Goal: Complete application form

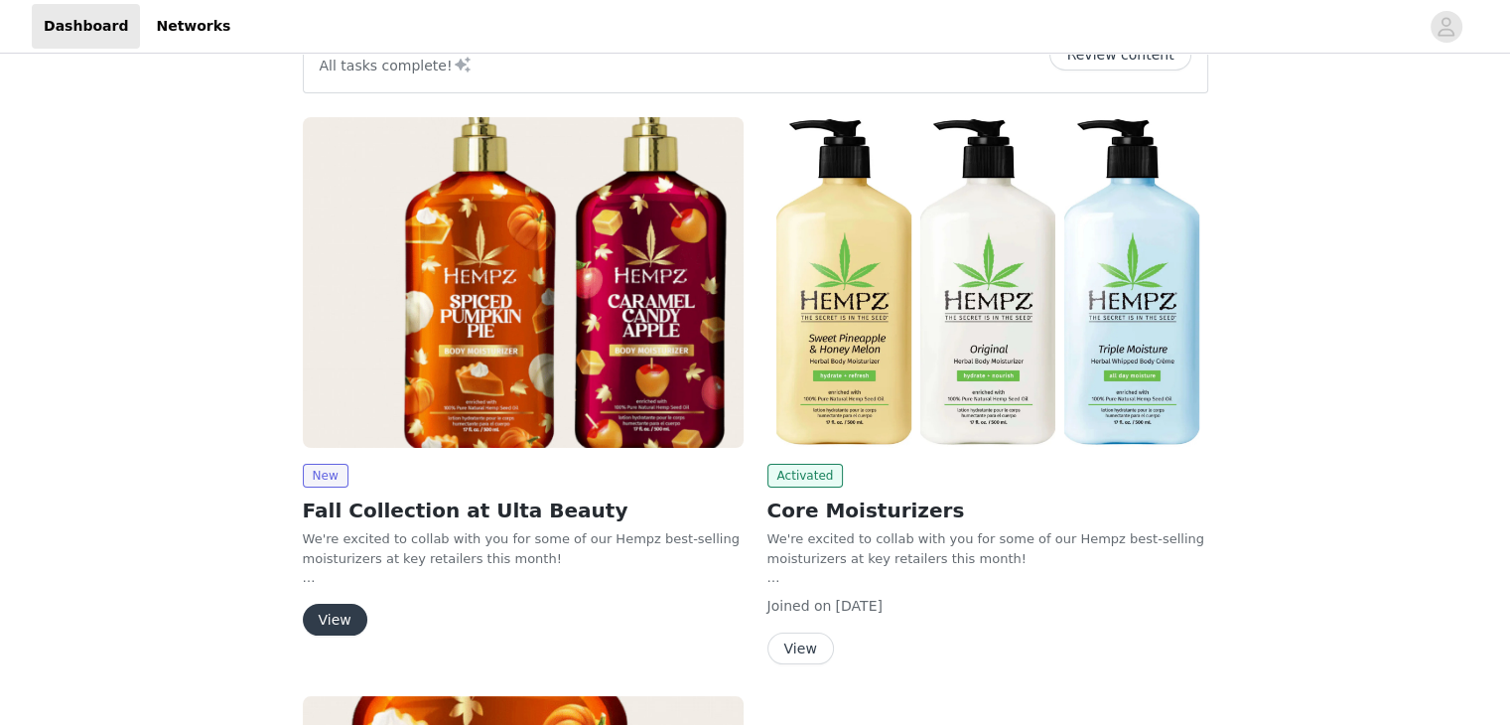
scroll to position [60, 0]
click at [330, 617] on button "View" at bounding box center [335, 619] width 65 height 32
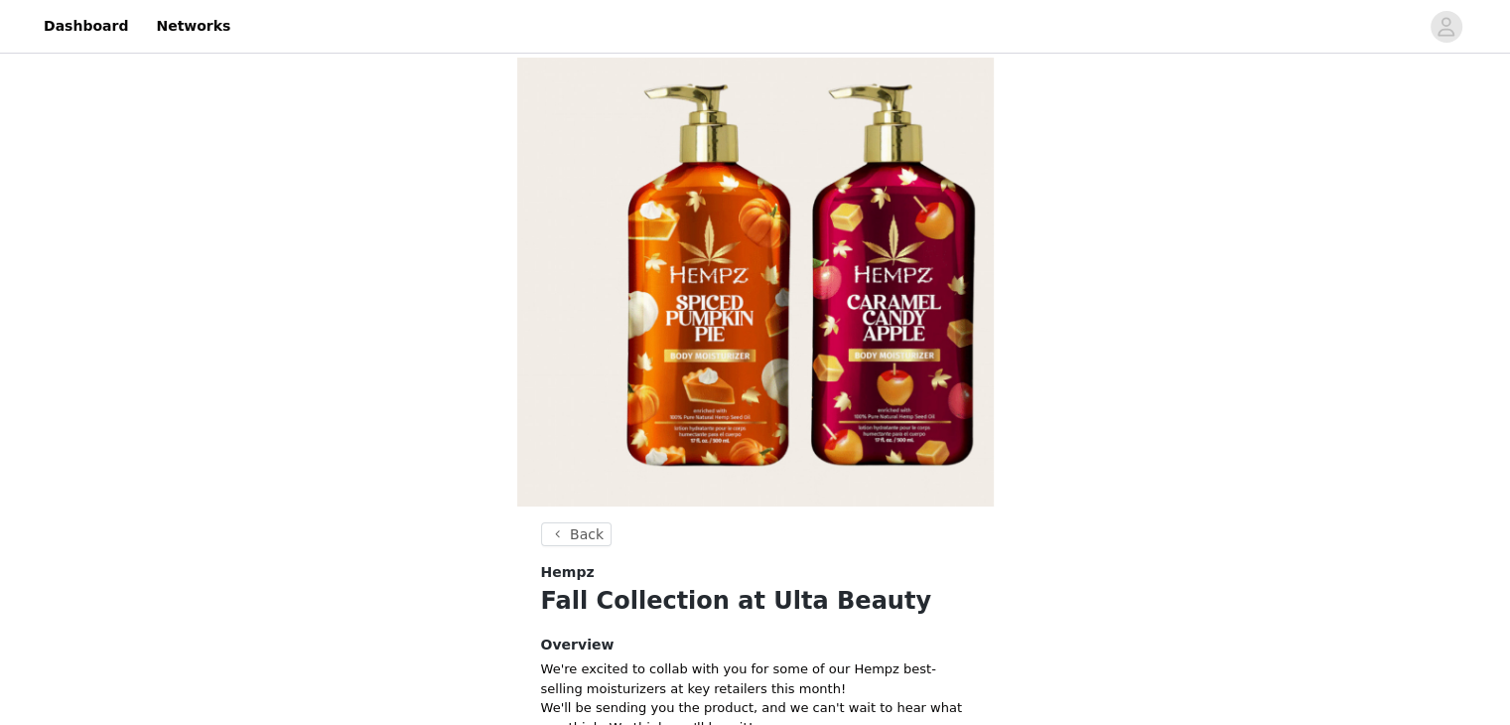
scroll to position [285, 0]
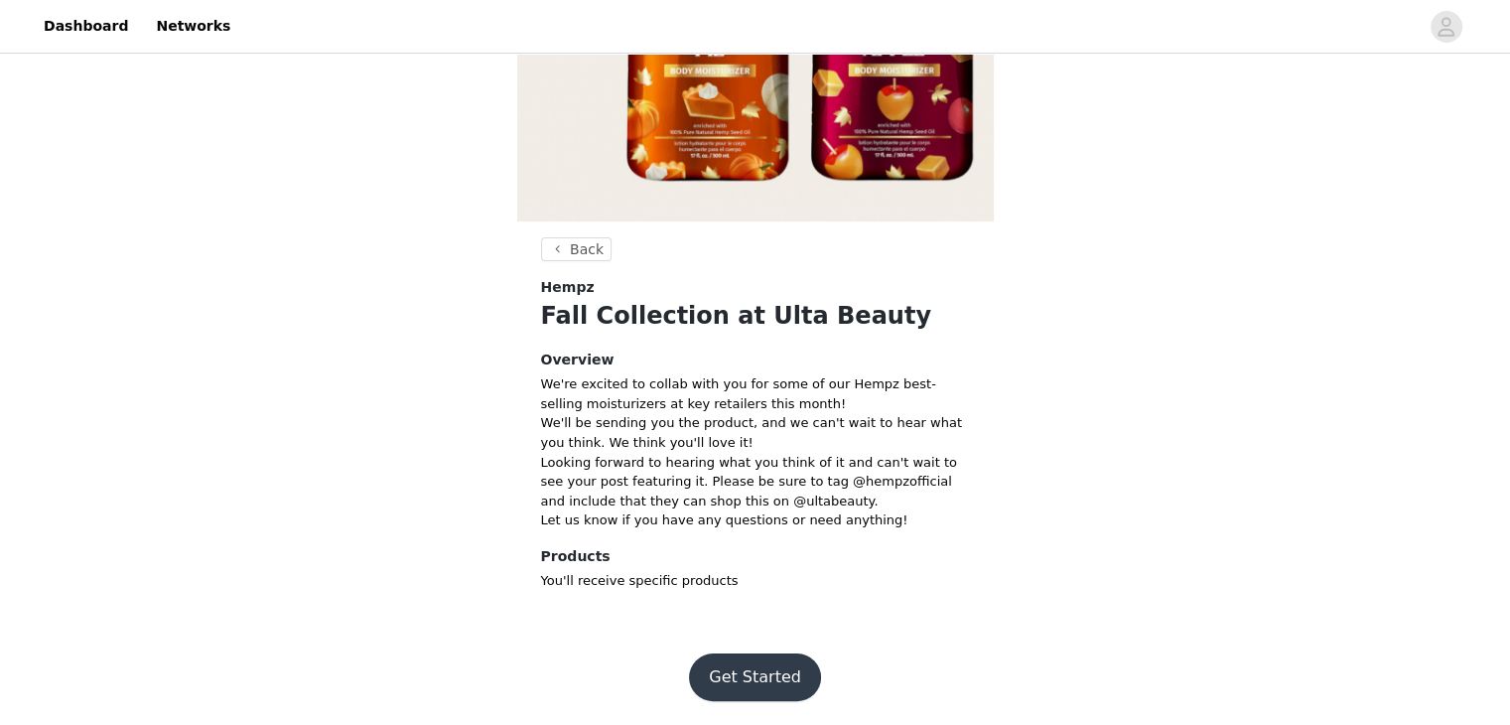
click at [749, 660] on button "Get Started" at bounding box center [755, 677] width 132 height 48
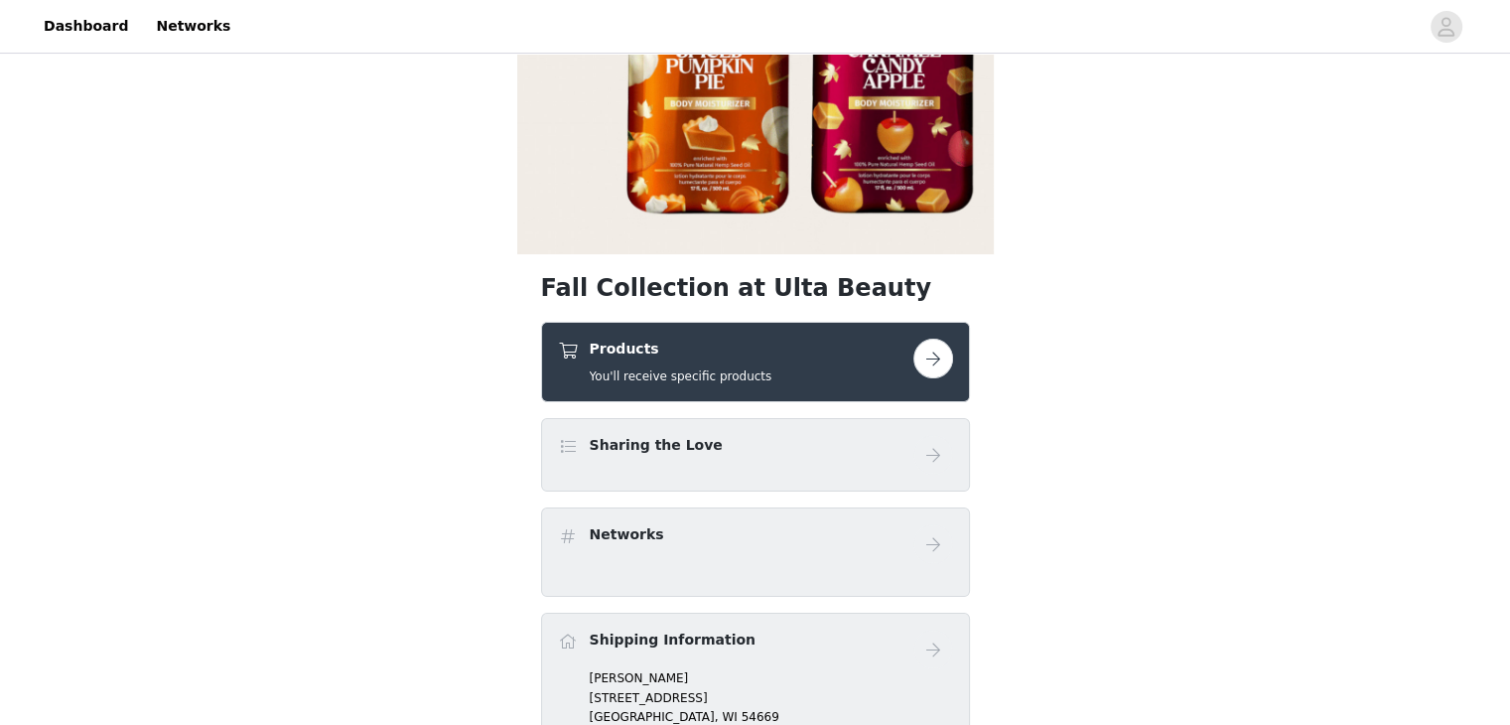
scroll to position [254, 0]
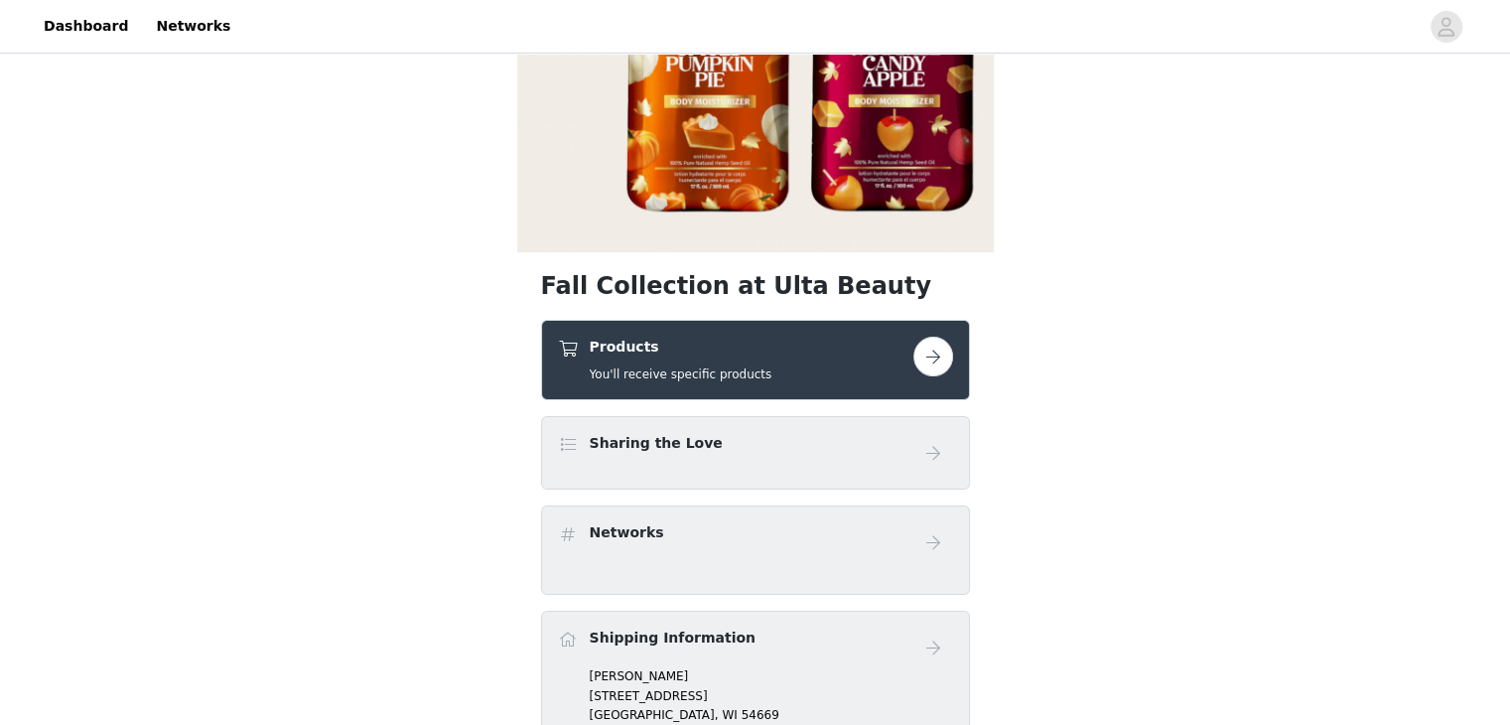
click at [929, 346] on button "button" at bounding box center [933, 356] width 40 height 40
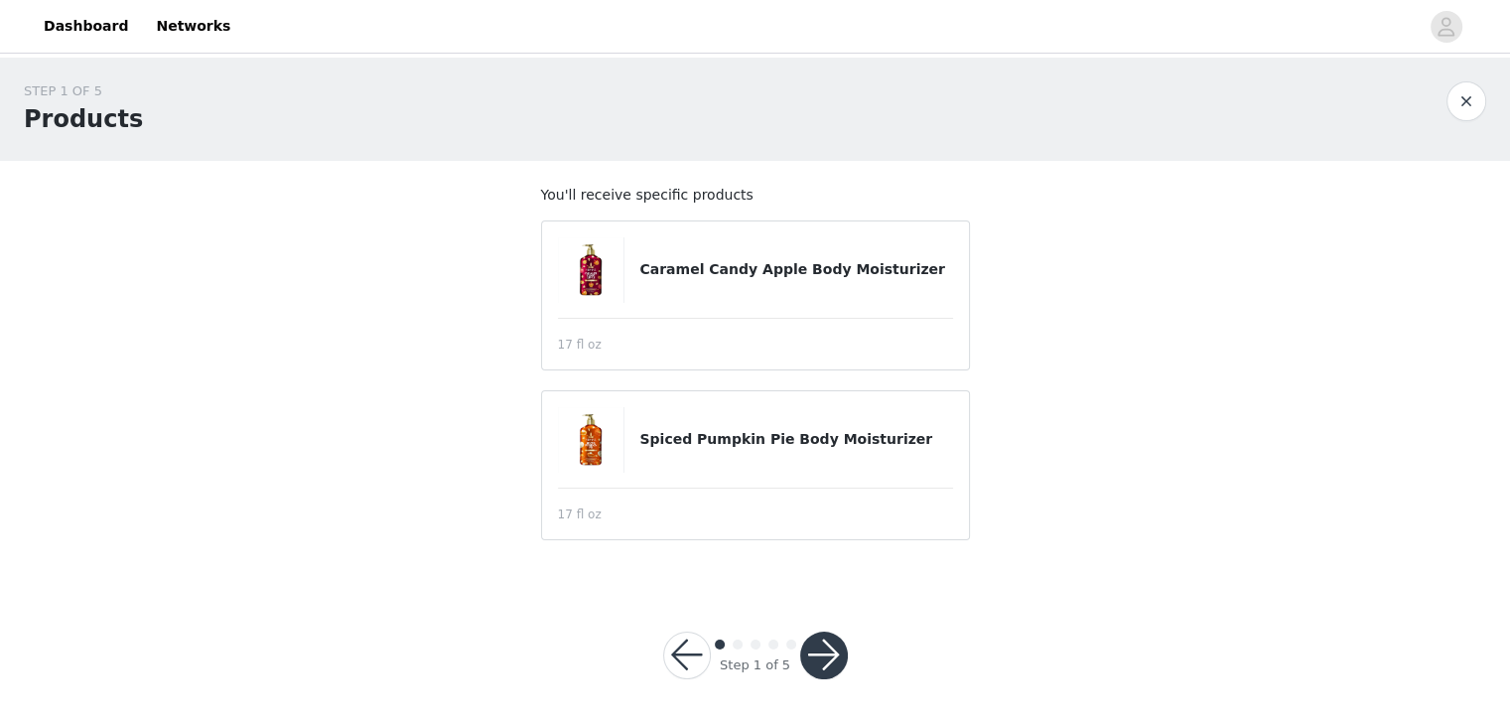
click at [818, 658] on button "button" at bounding box center [824, 655] width 48 height 48
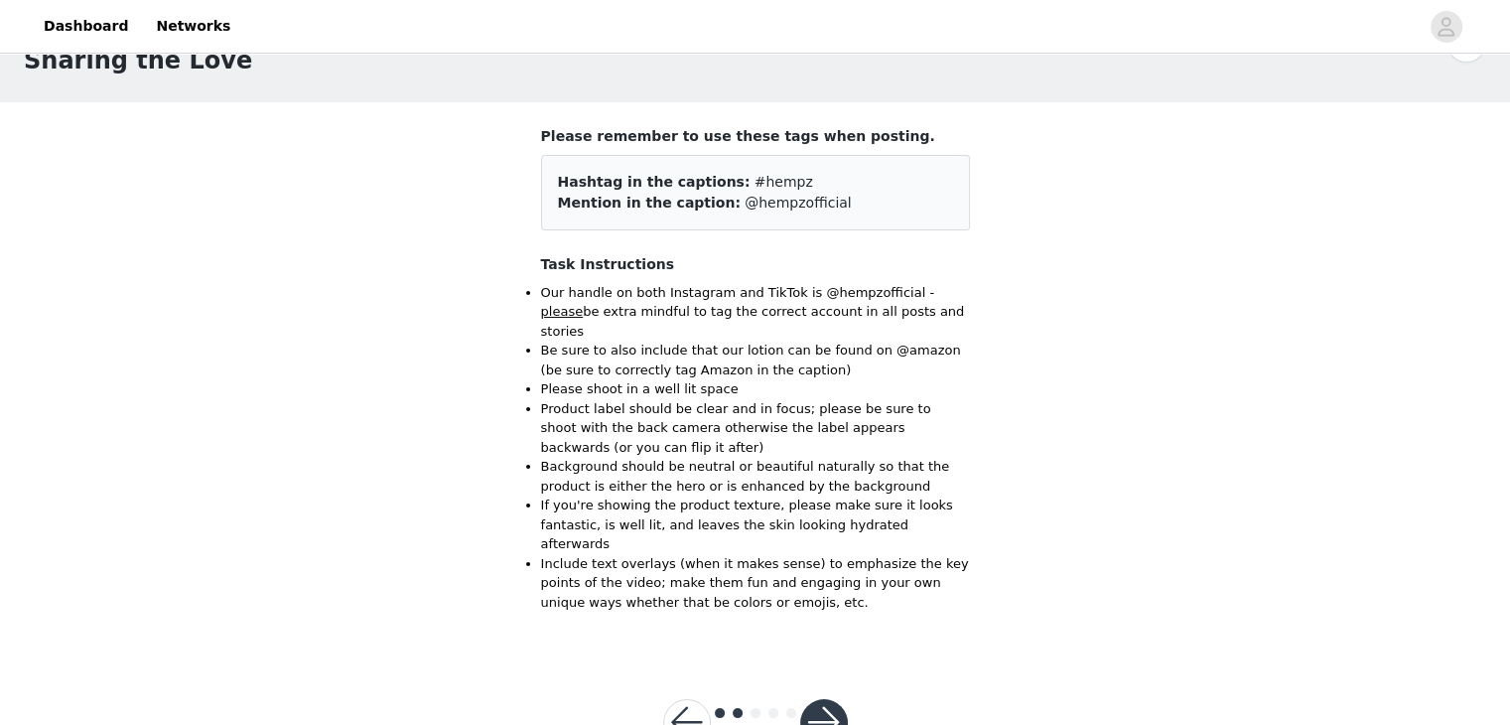
scroll to position [69, 0]
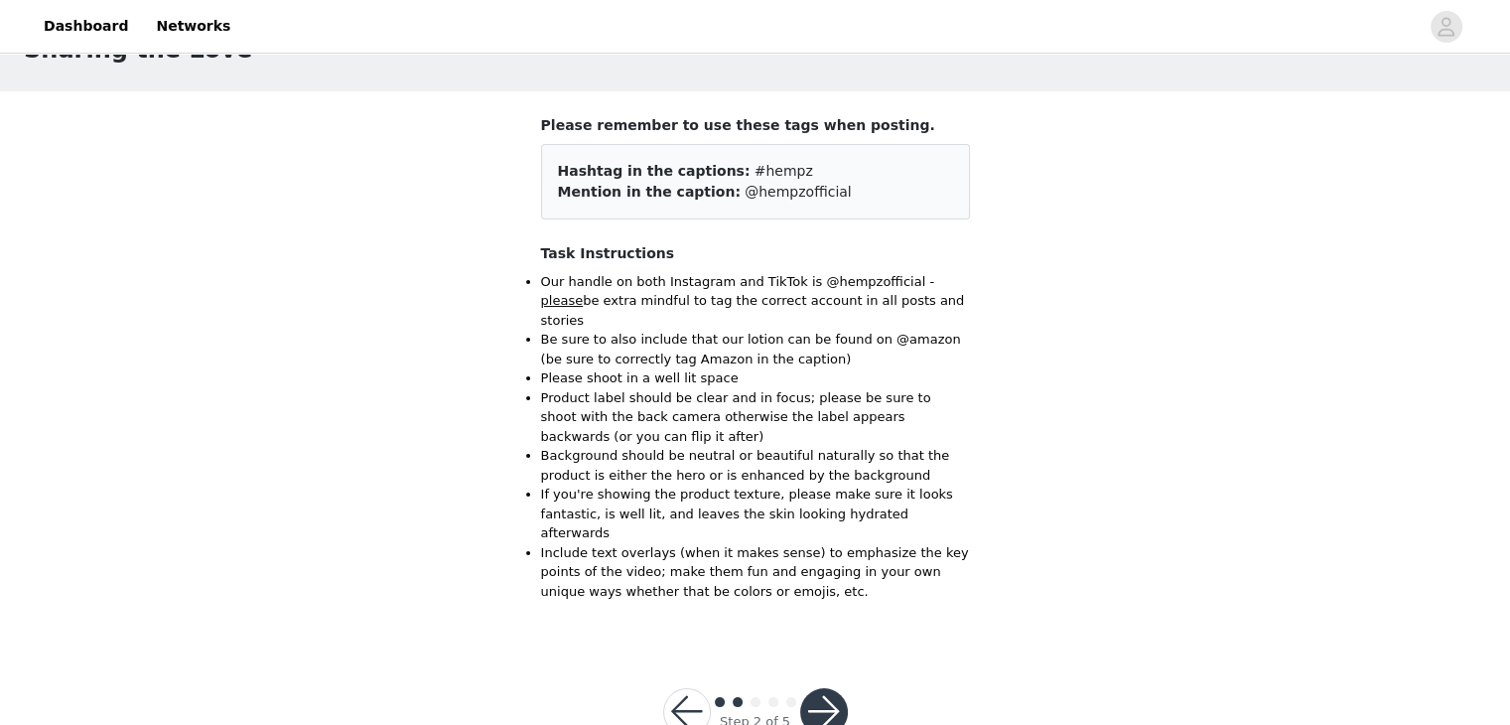
click at [823, 688] on button "button" at bounding box center [824, 712] width 48 height 48
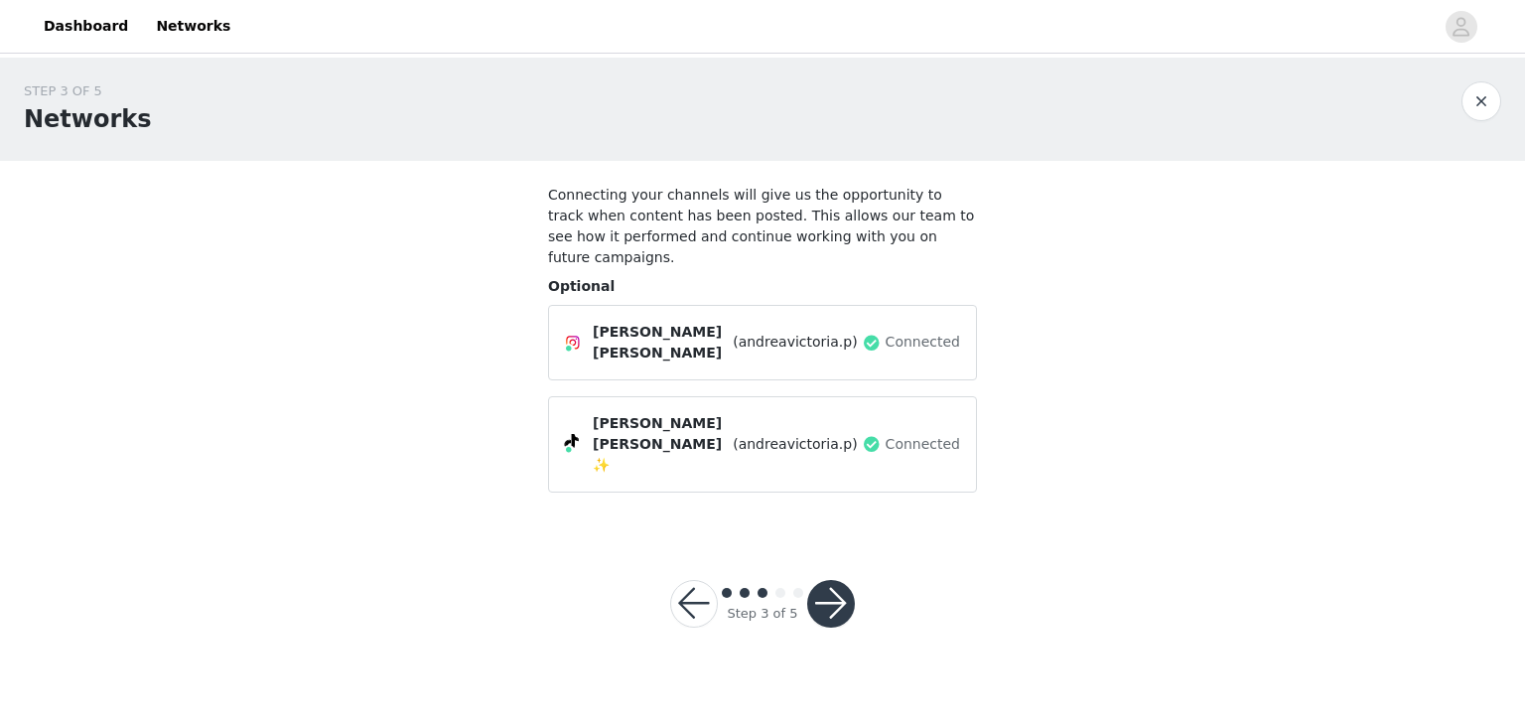
click at [839, 580] on button "button" at bounding box center [831, 604] width 48 height 48
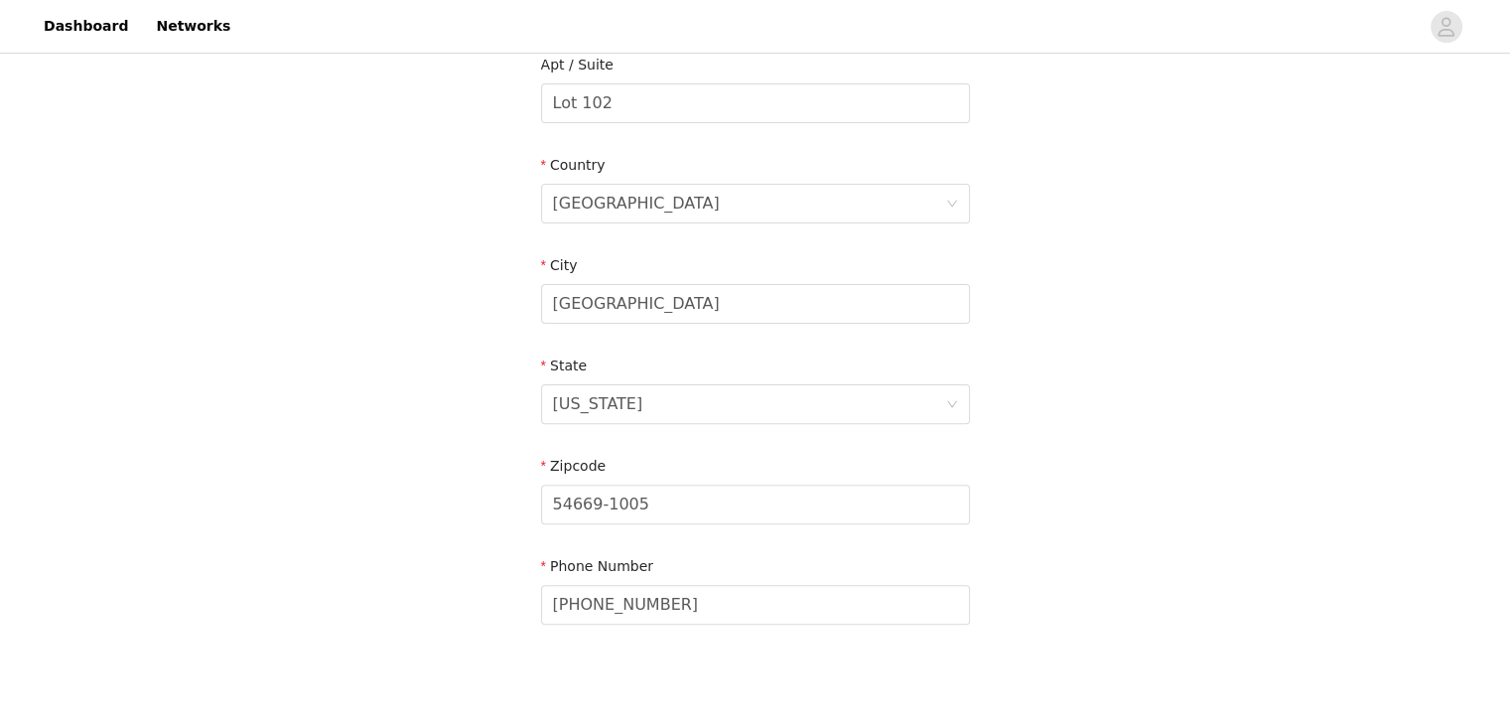
scroll to position [628, 0]
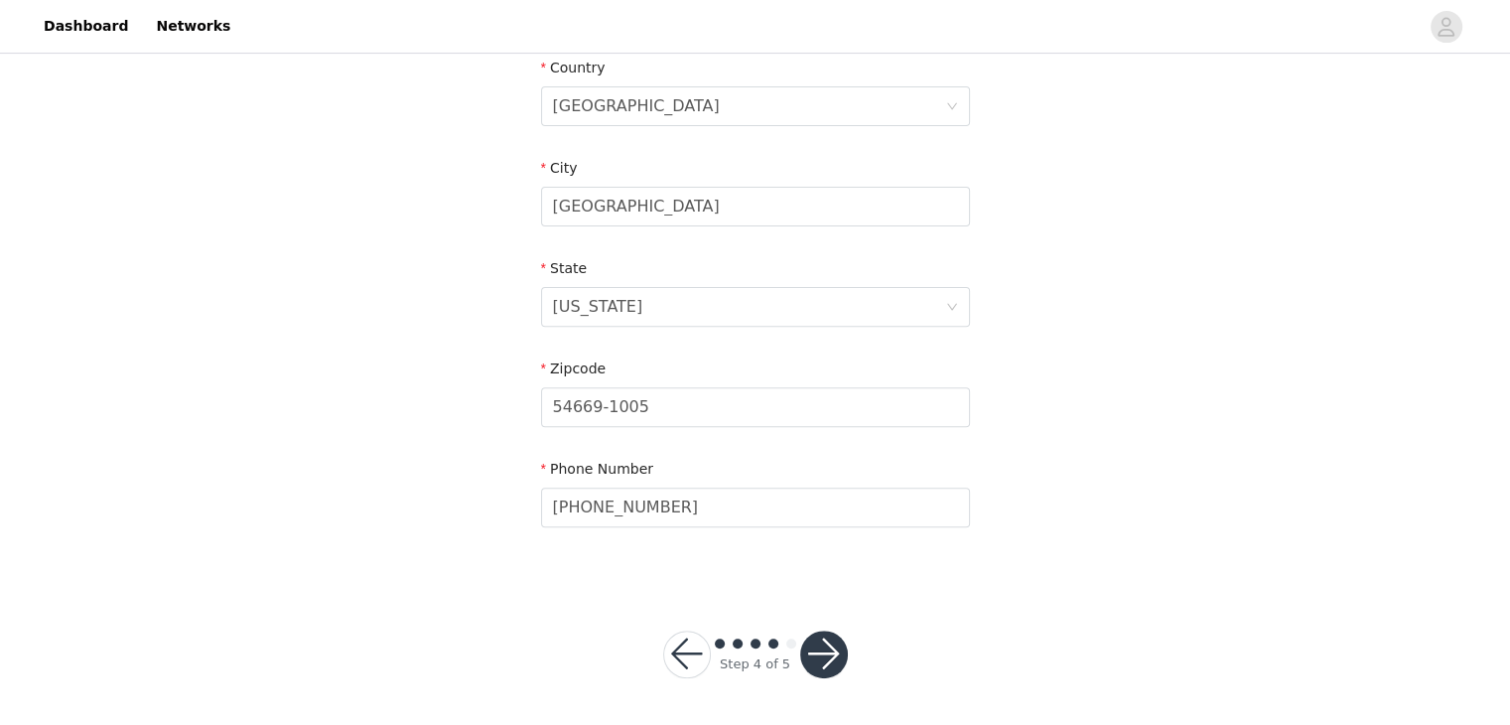
click at [831, 648] on button "button" at bounding box center [824, 654] width 48 height 48
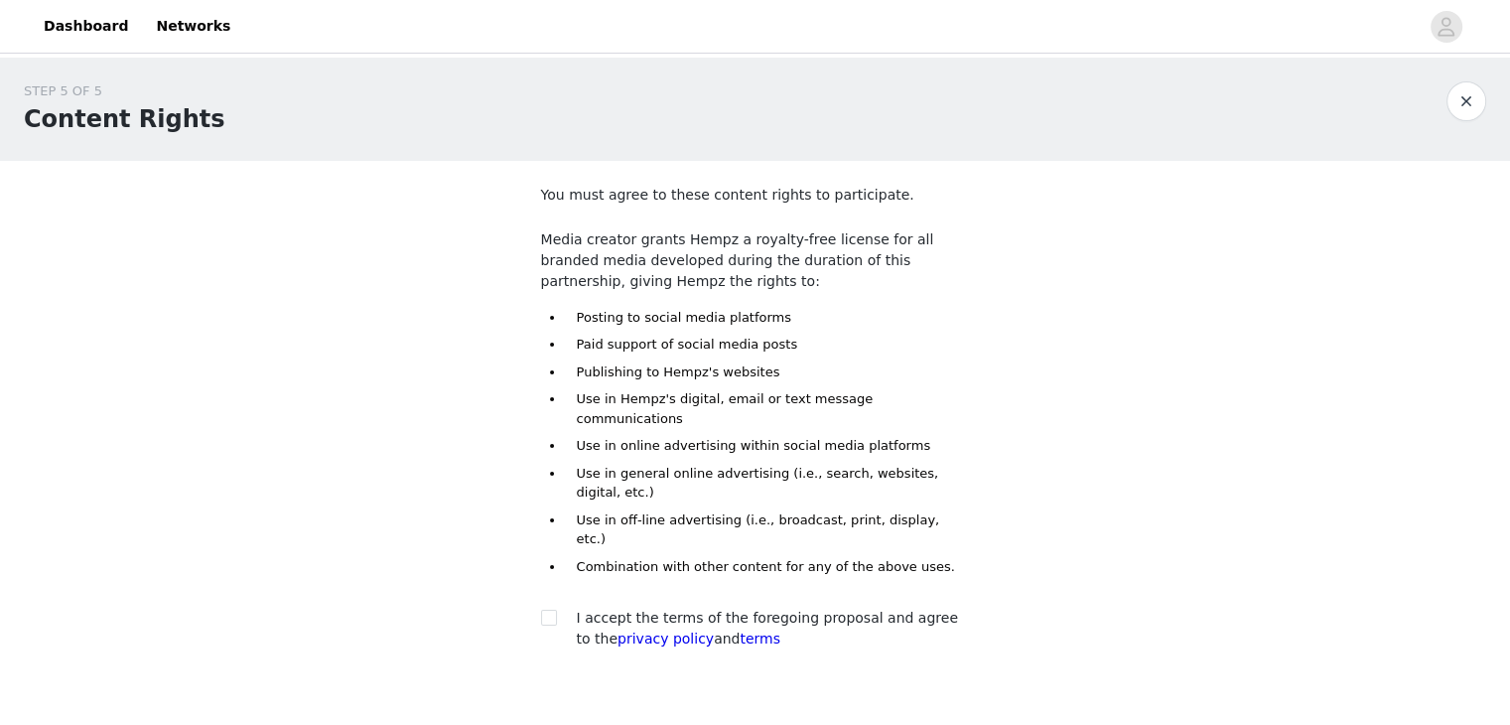
scroll to position [44, 0]
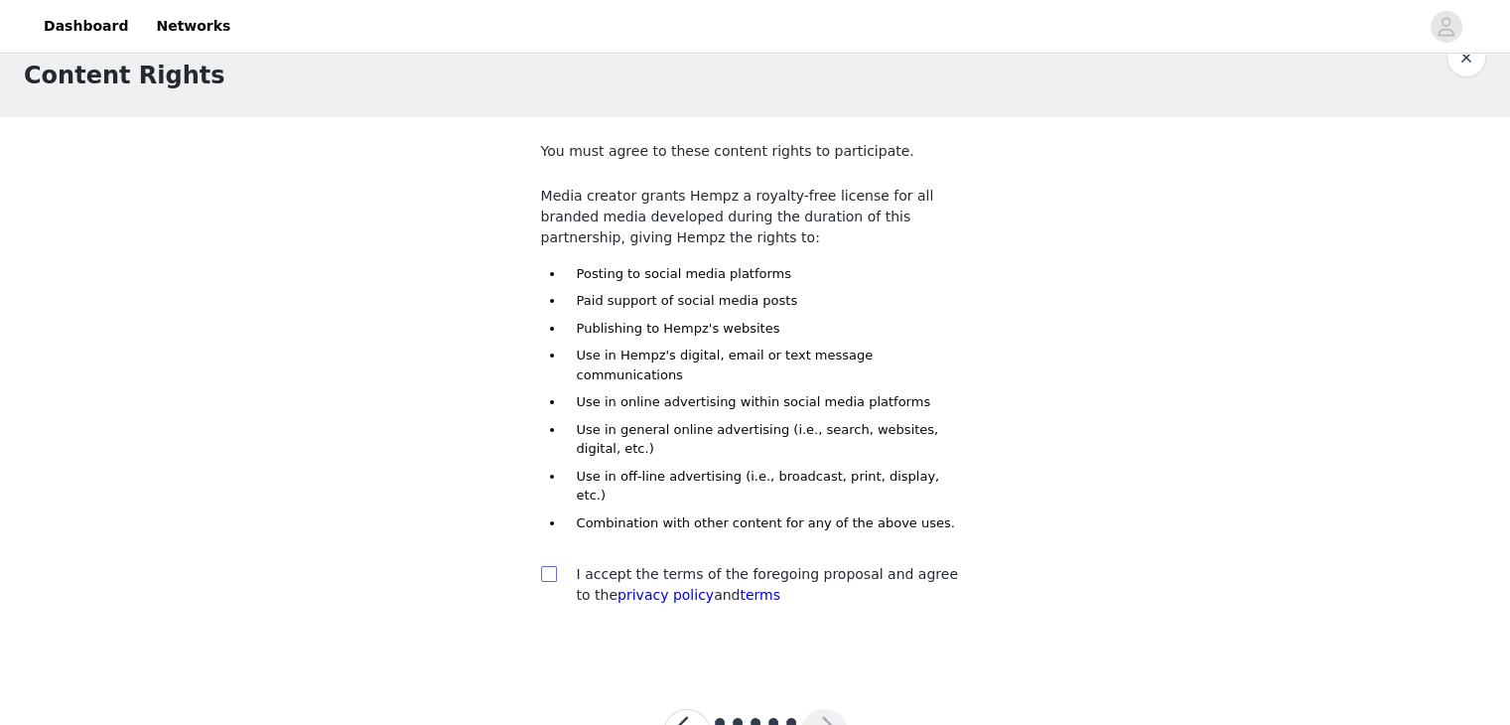
click at [549, 566] on input "checkbox" at bounding box center [548, 573] width 14 height 14
checkbox input "true"
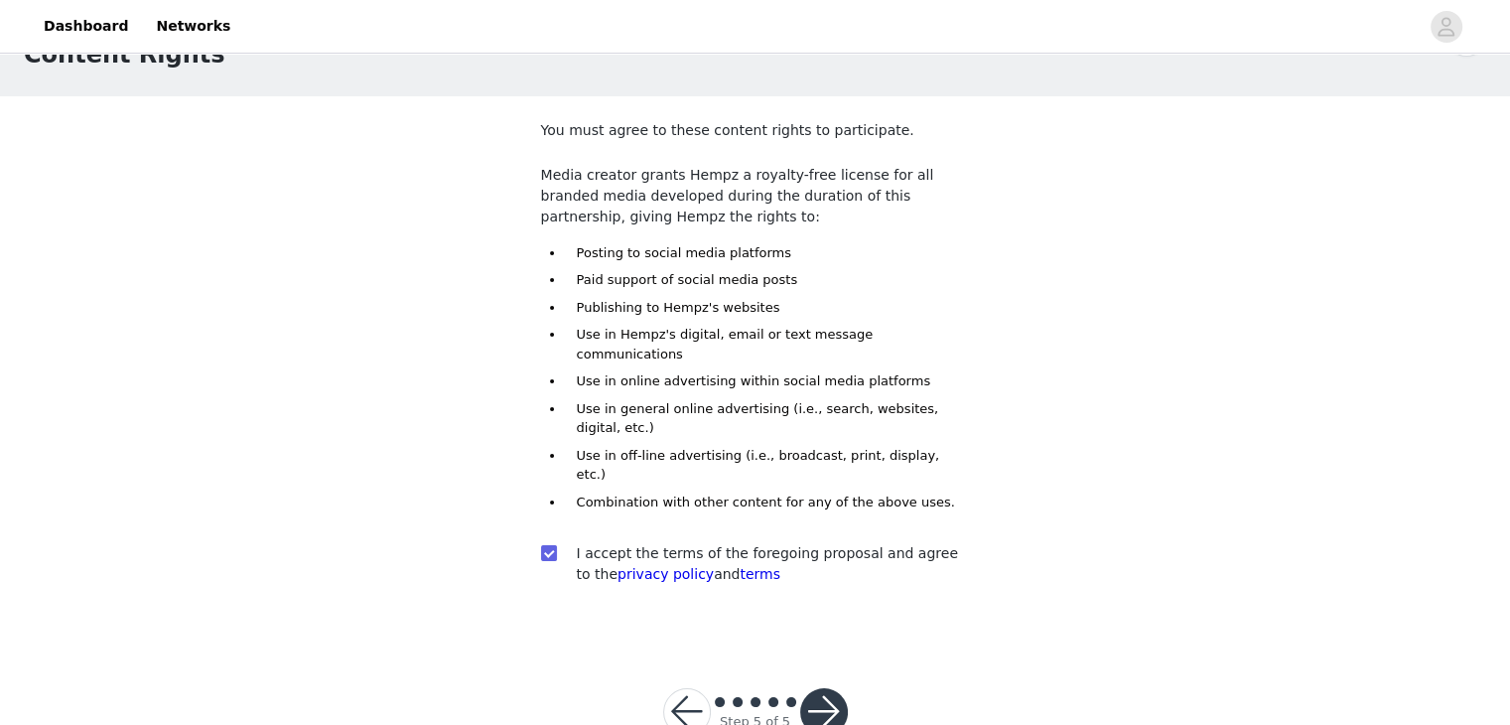
click at [820, 688] on button "button" at bounding box center [824, 712] width 48 height 48
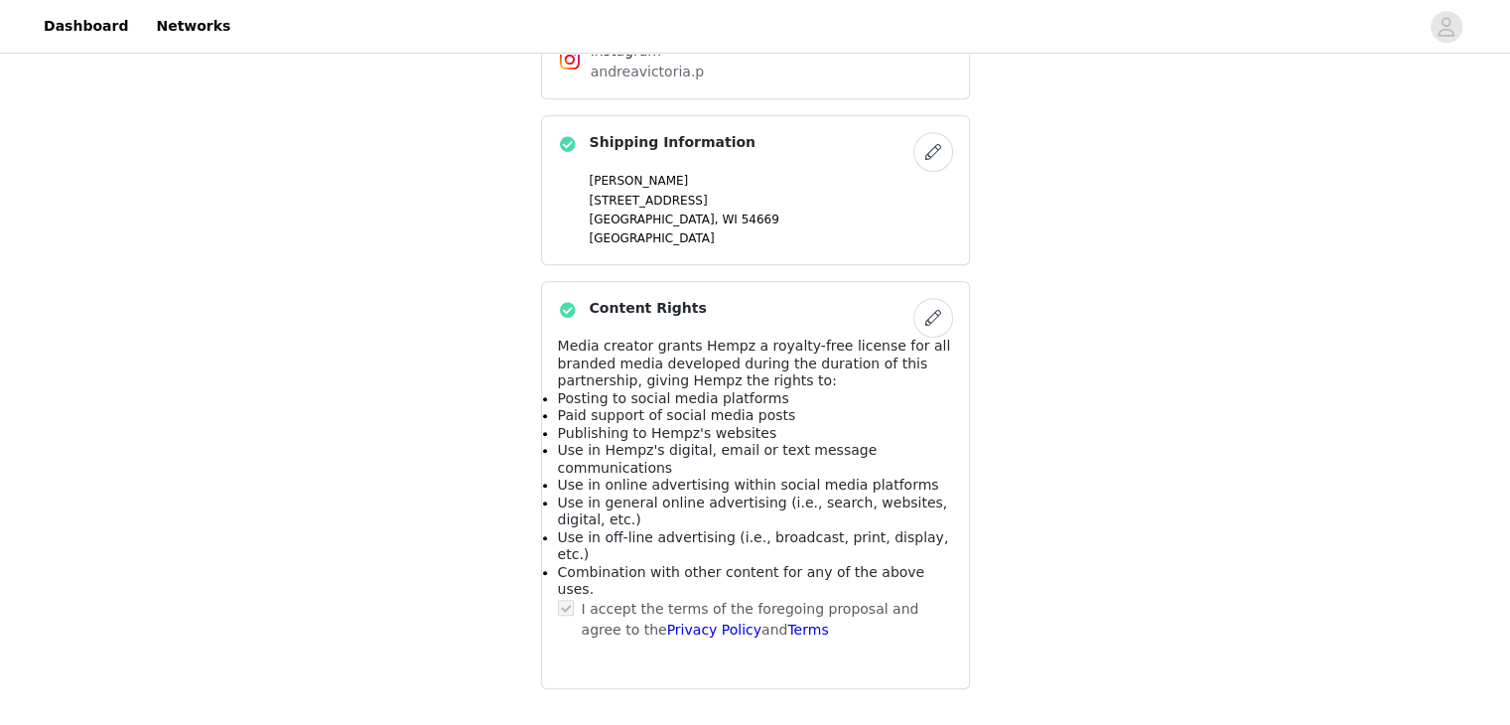
scroll to position [1089, 0]
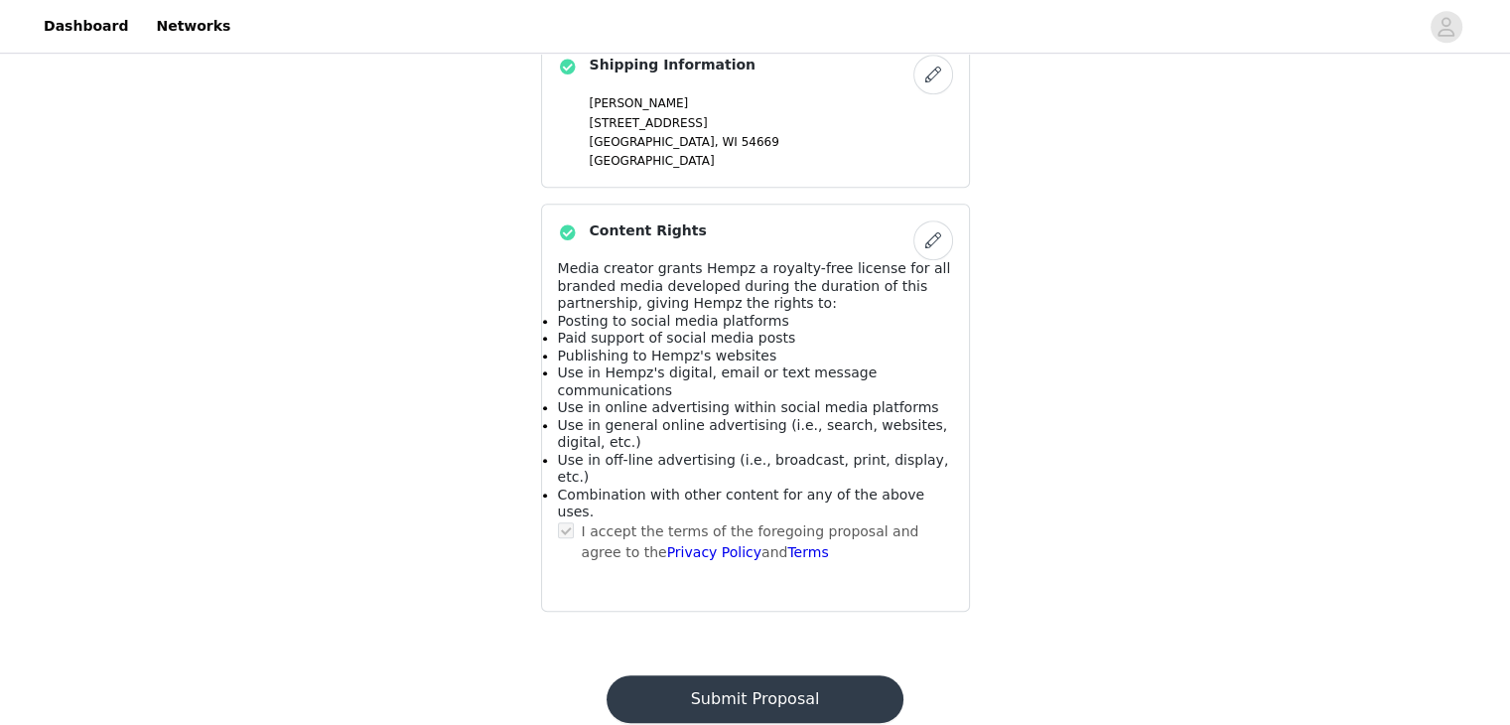
click at [723, 675] on button "Submit Proposal" at bounding box center [754, 699] width 297 height 48
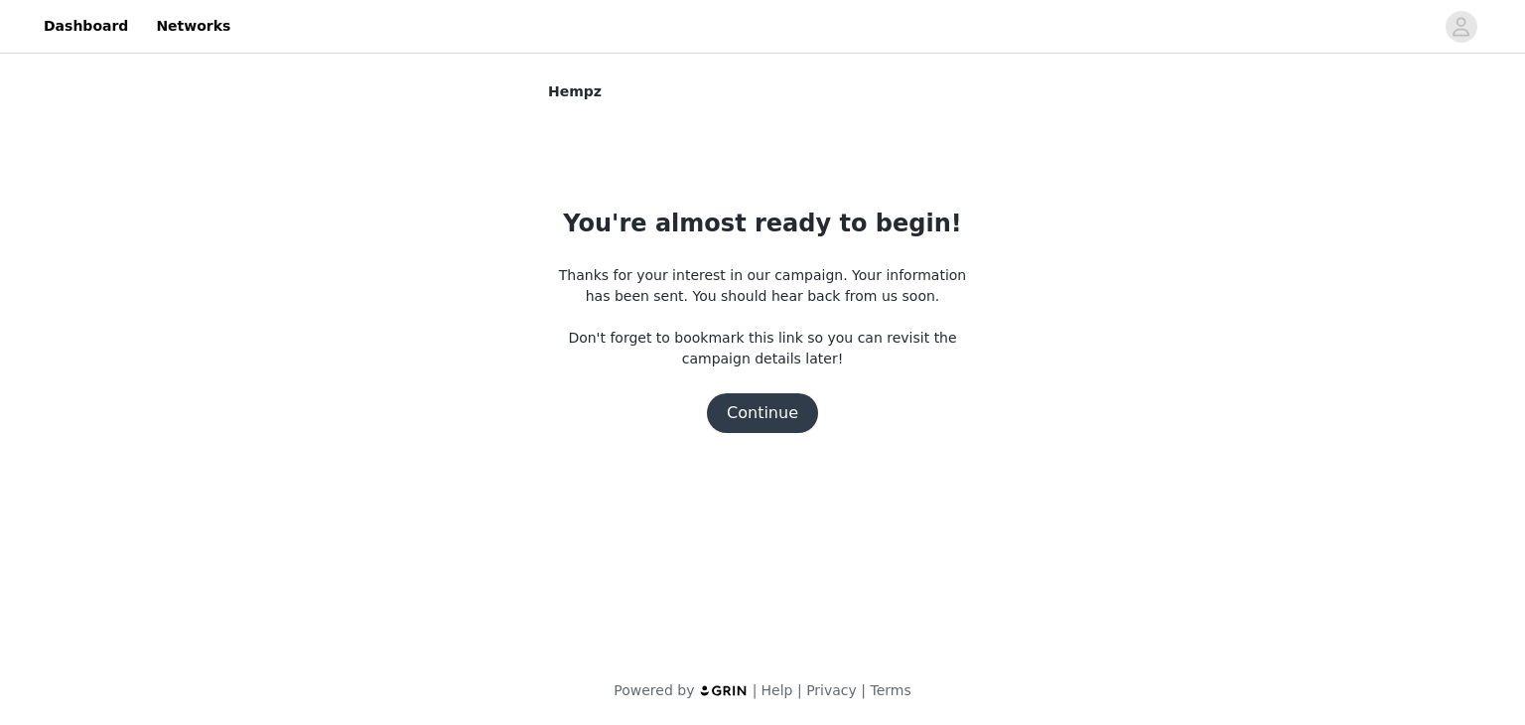
click at [766, 408] on button "Continue" at bounding box center [762, 413] width 111 height 40
